Goal: Information Seeking & Learning: Learn about a topic

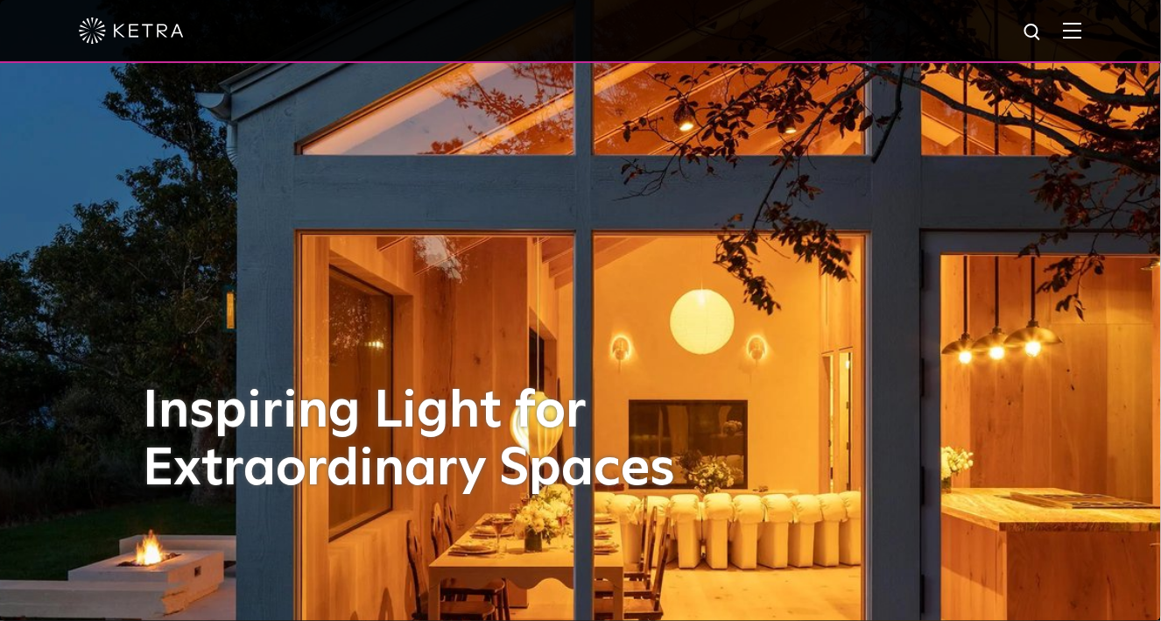
click at [1082, 35] on img at bounding box center [1072, 30] width 19 height 17
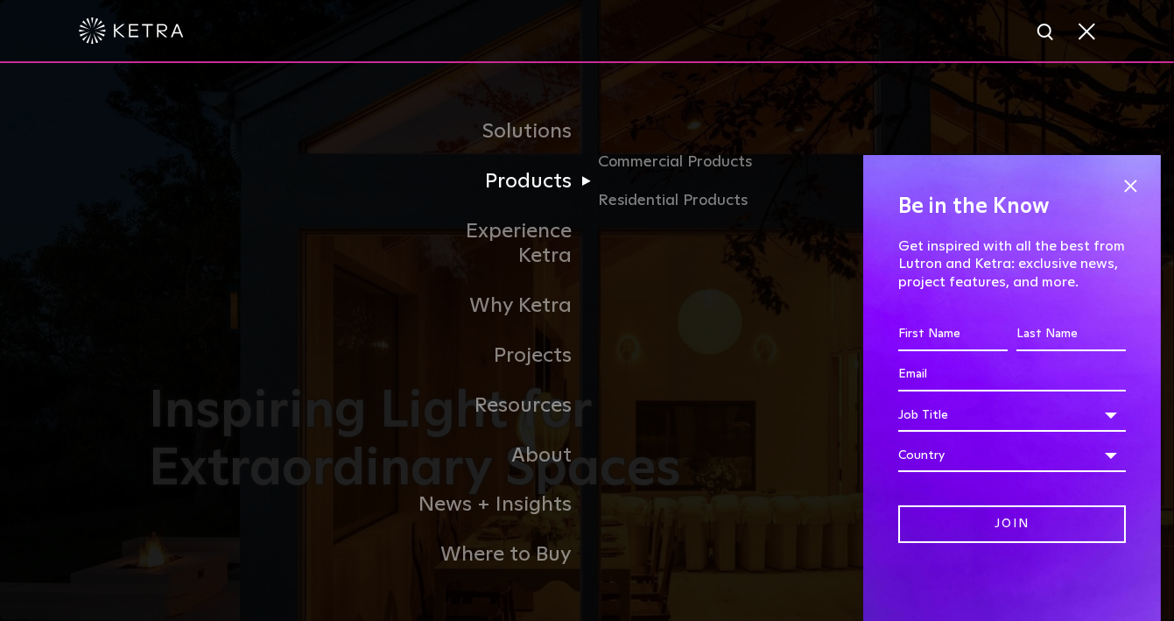
click at [533, 193] on link "Products" at bounding box center [498, 182] width 180 height 50
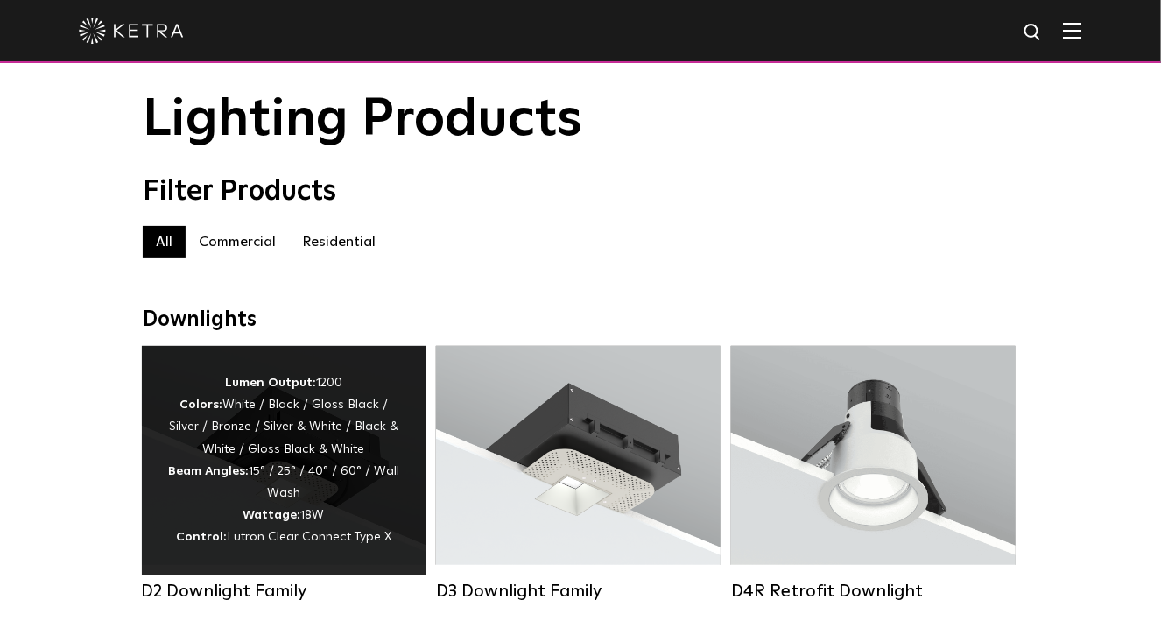
scroll to position [87, 0]
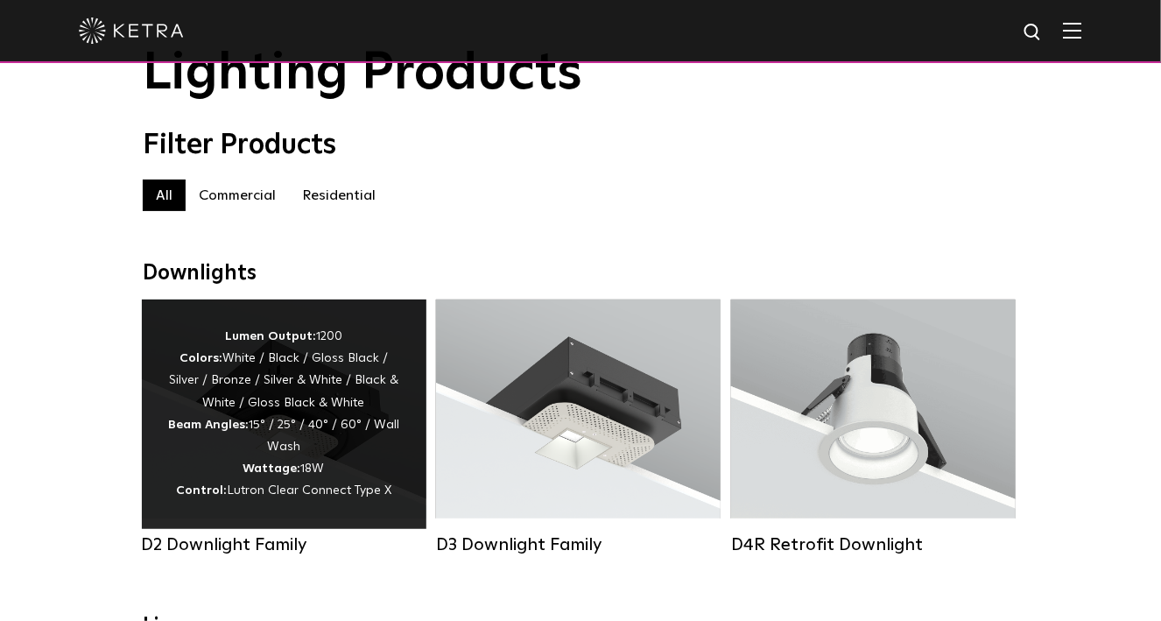
click at [306, 444] on div "Lumen Output: 1200 Colors: White / Black / Gloss Black / Silver / Bronze / Silv…" at bounding box center [284, 414] width 232 height 177
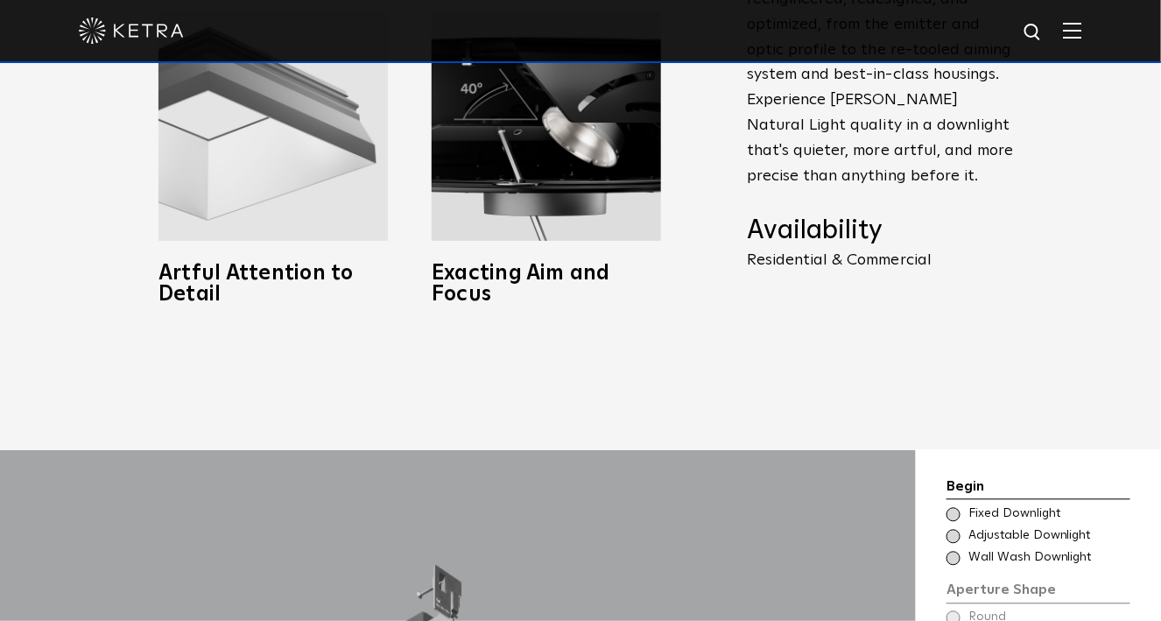
scroll to position [963, 0]
